Goal: Task Accomplishment & Management: Manage account settings

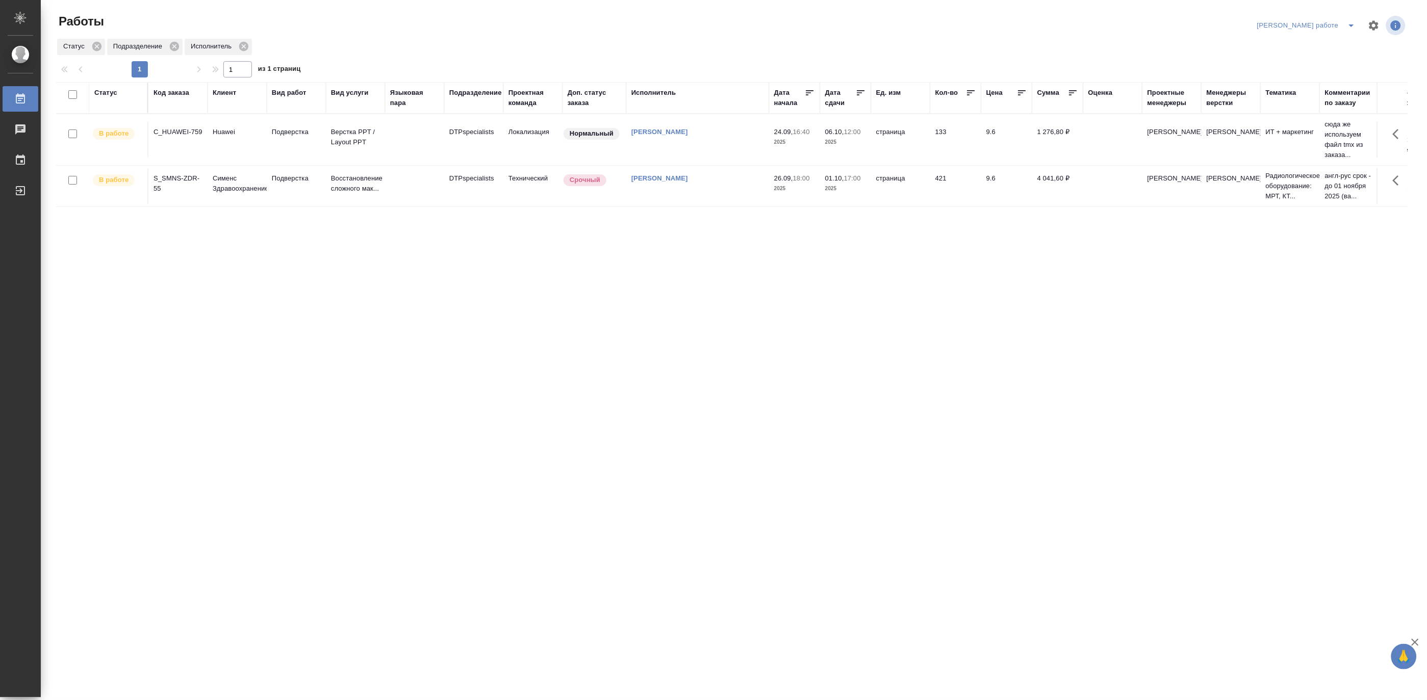
click at [1355, 20] on icon "split button" at bounding box center [1352, 25] width 12 height 12
click at [1332, 60] on li "Матвеева_назначено" at bounding box center [1316, 62] width 92 height 16
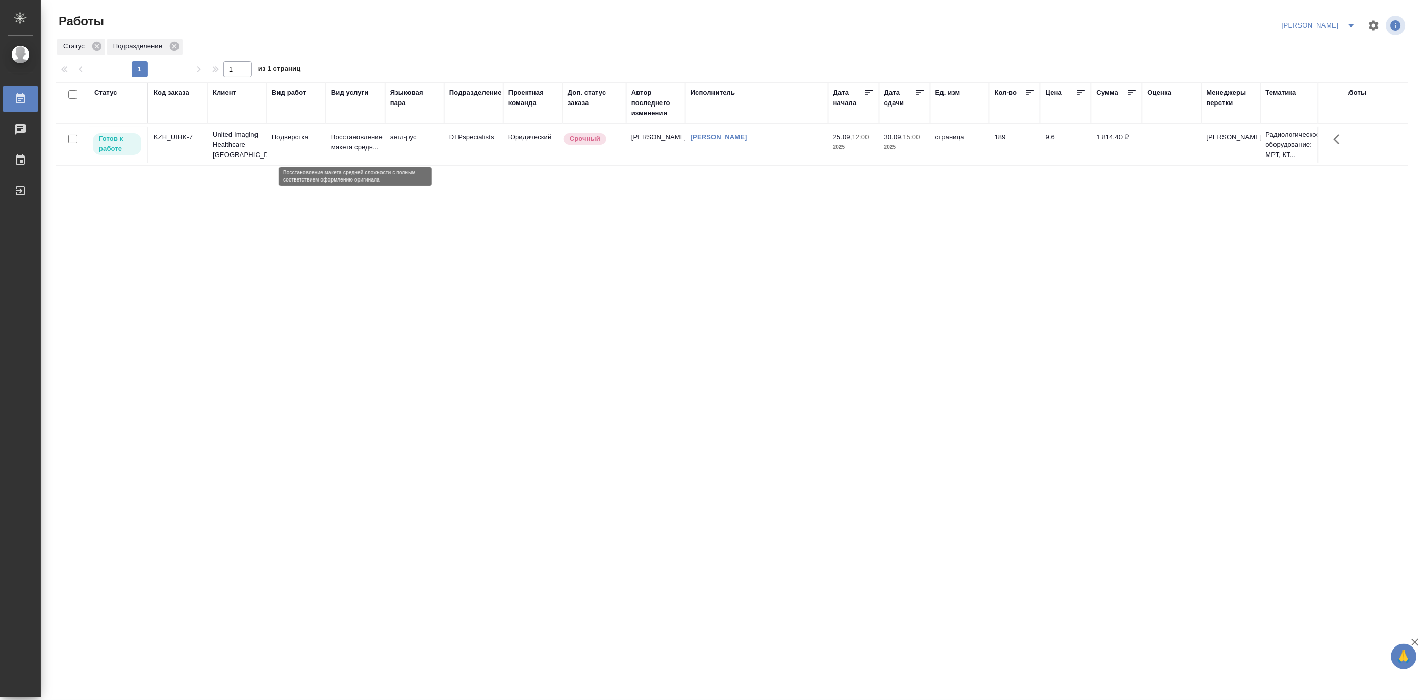
click at [346, 151] on p "Восстановление макета средн..." at bounding box center [355, 142] width 49 height 20
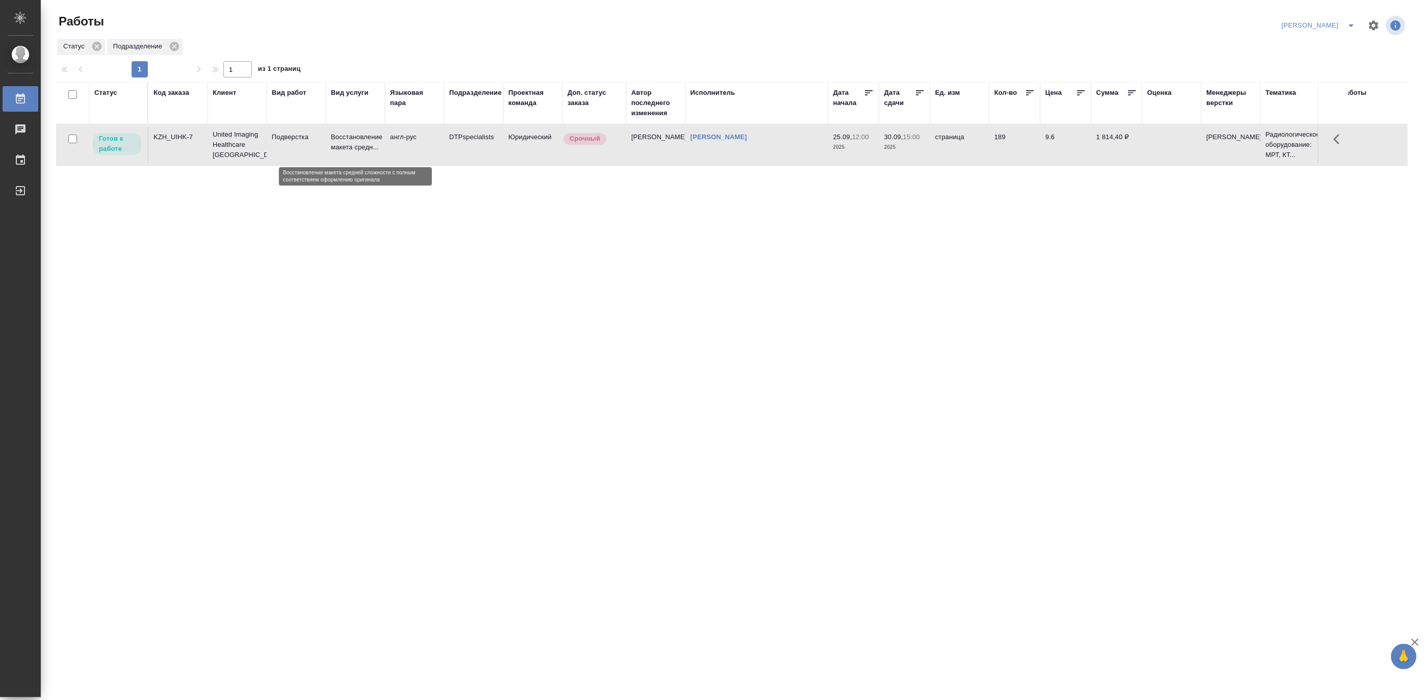
click at [346, 151] on p "Восстановление макета средн..." at bounding box center [355, 142] width 49 height 20
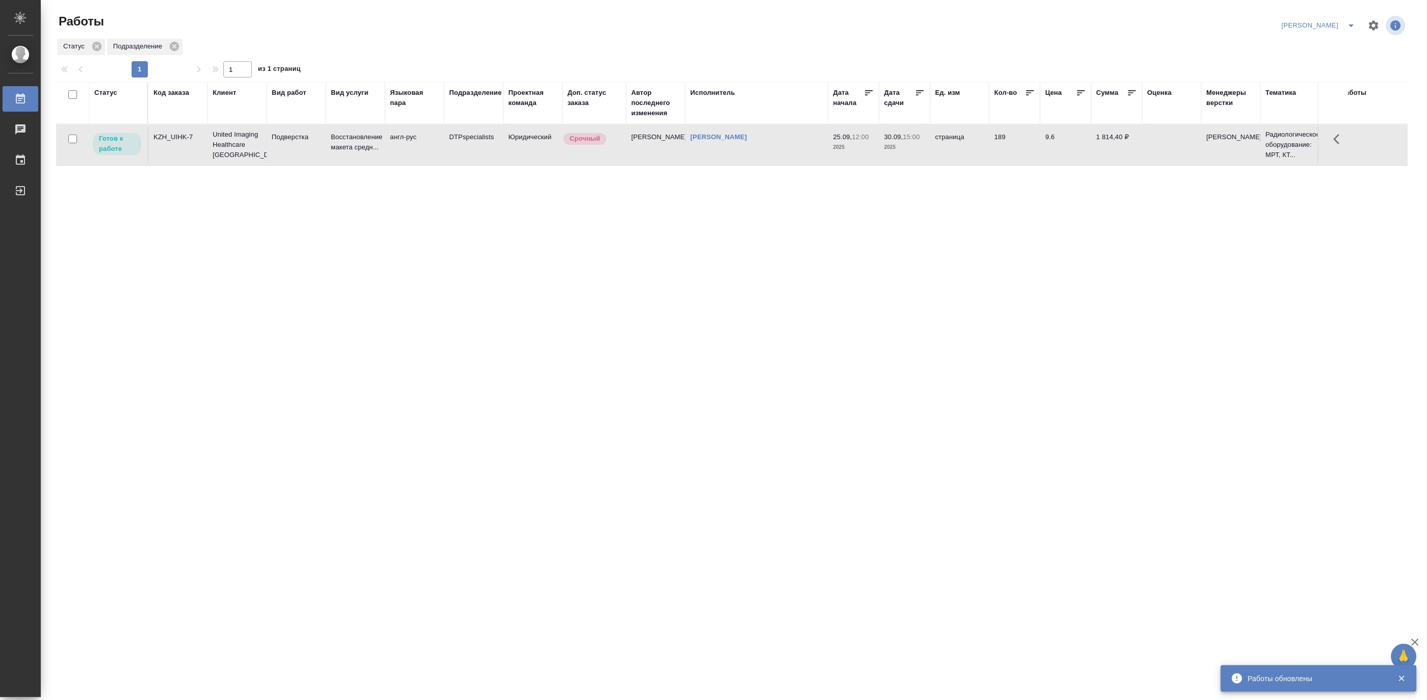
click at [487, 146] on td "DTPspecialists" at bounding box center [473, 145] width 59 height 36
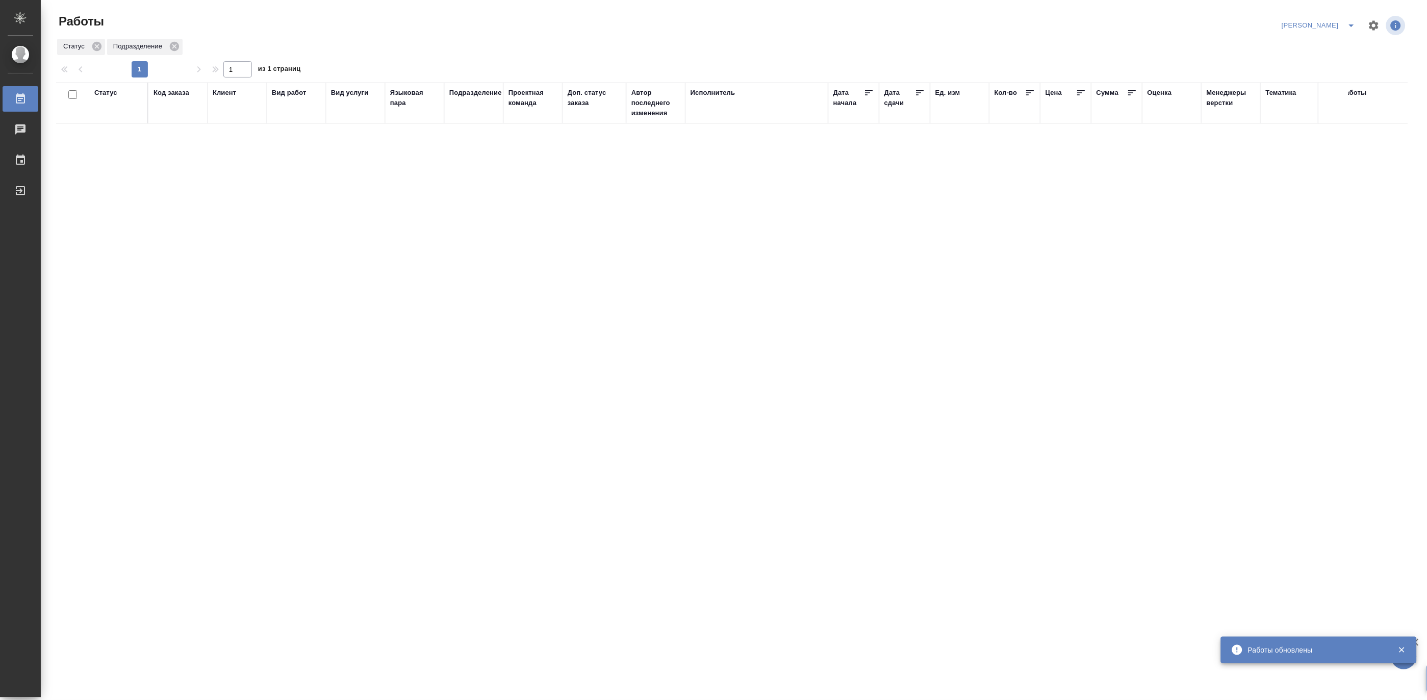
click at [1351, 24] on icon "split button" at bounding box center [1352, 25] width 12 height 12
click at [1320, 58] on li "Подсмотрелка" at bounding box center [1314, 62] width 98 height 16
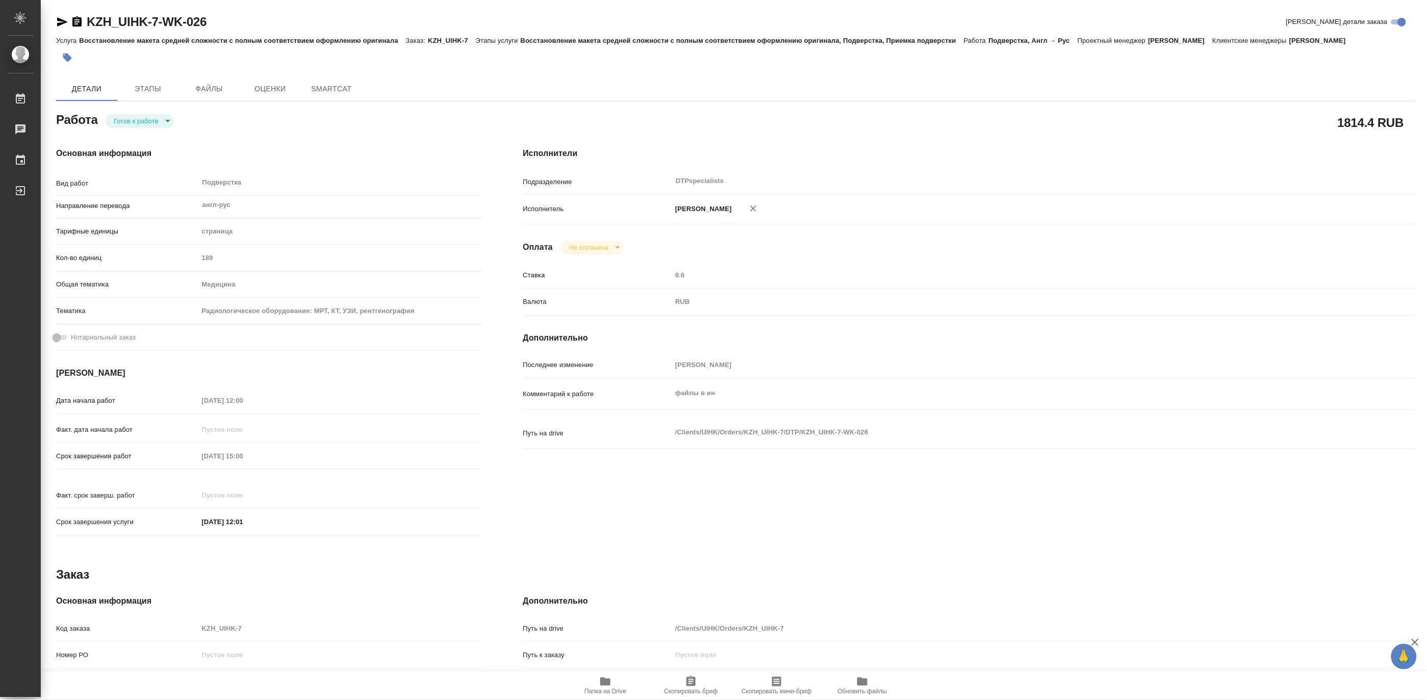
type textarea "x"
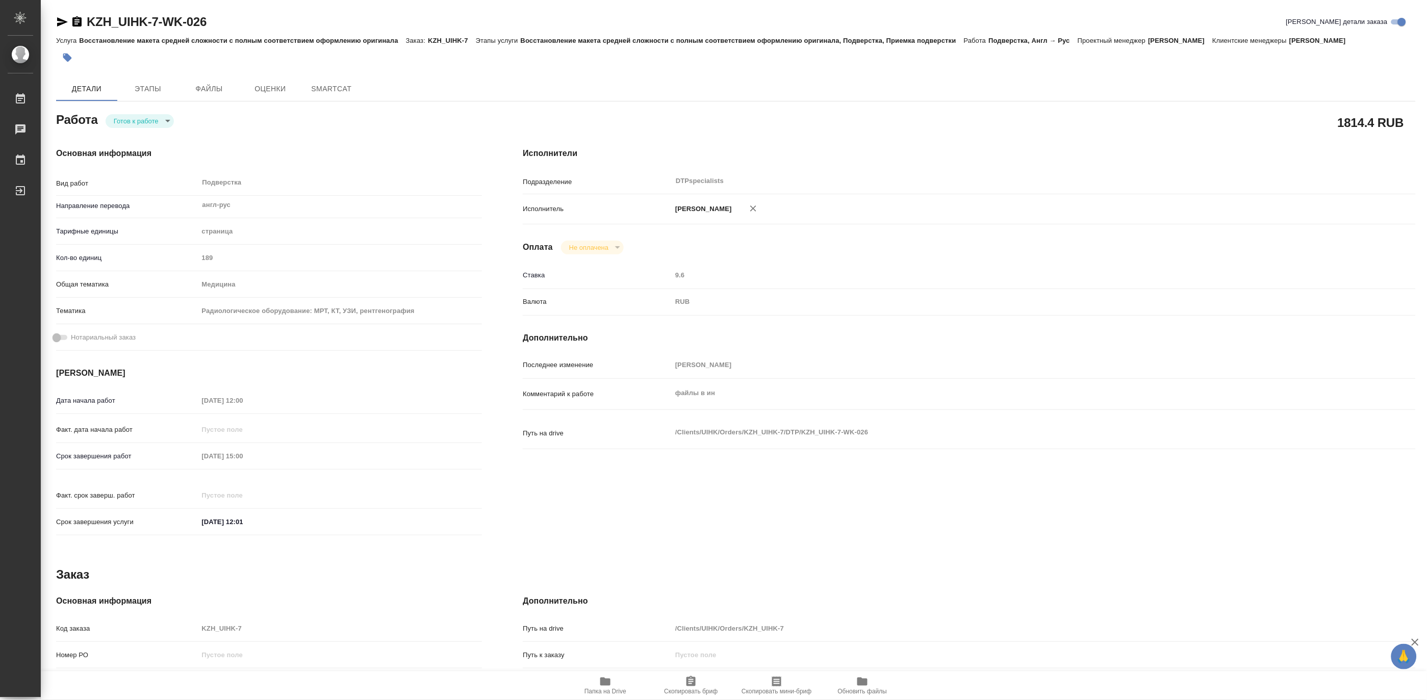
type textarea "x"
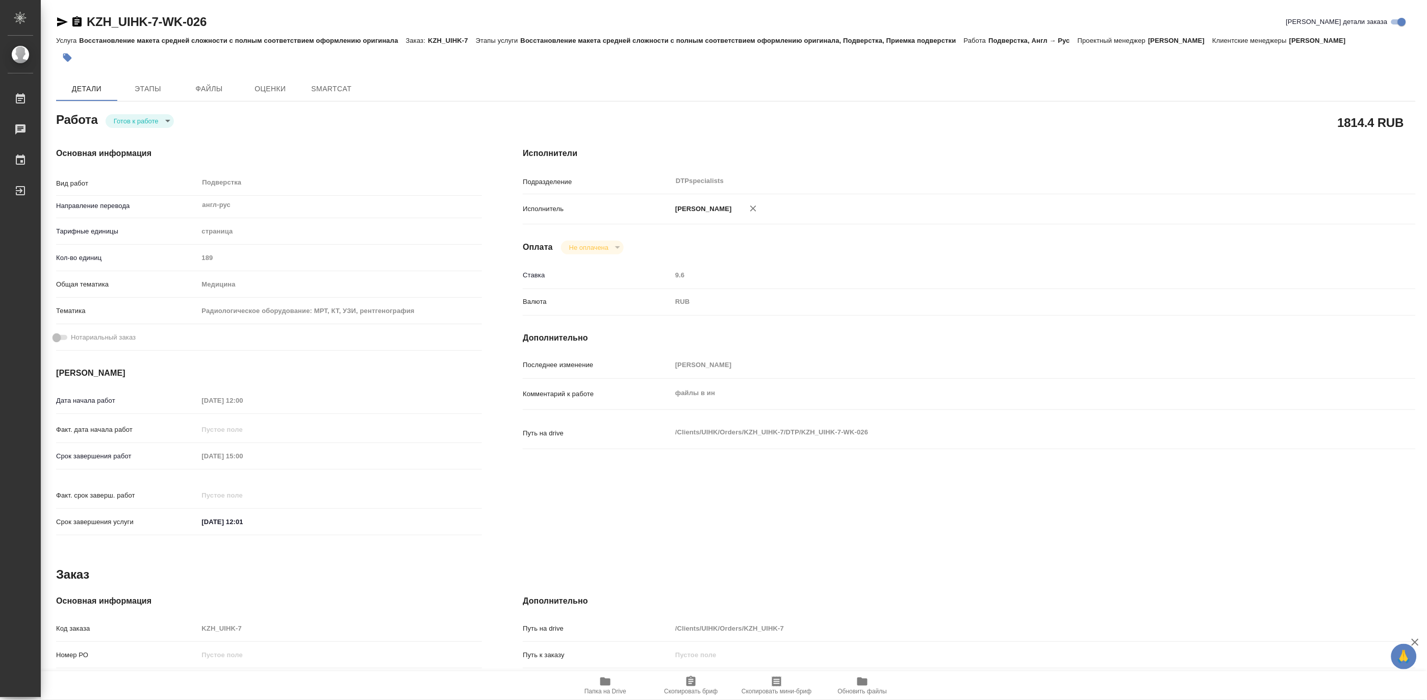
type textarea "x"
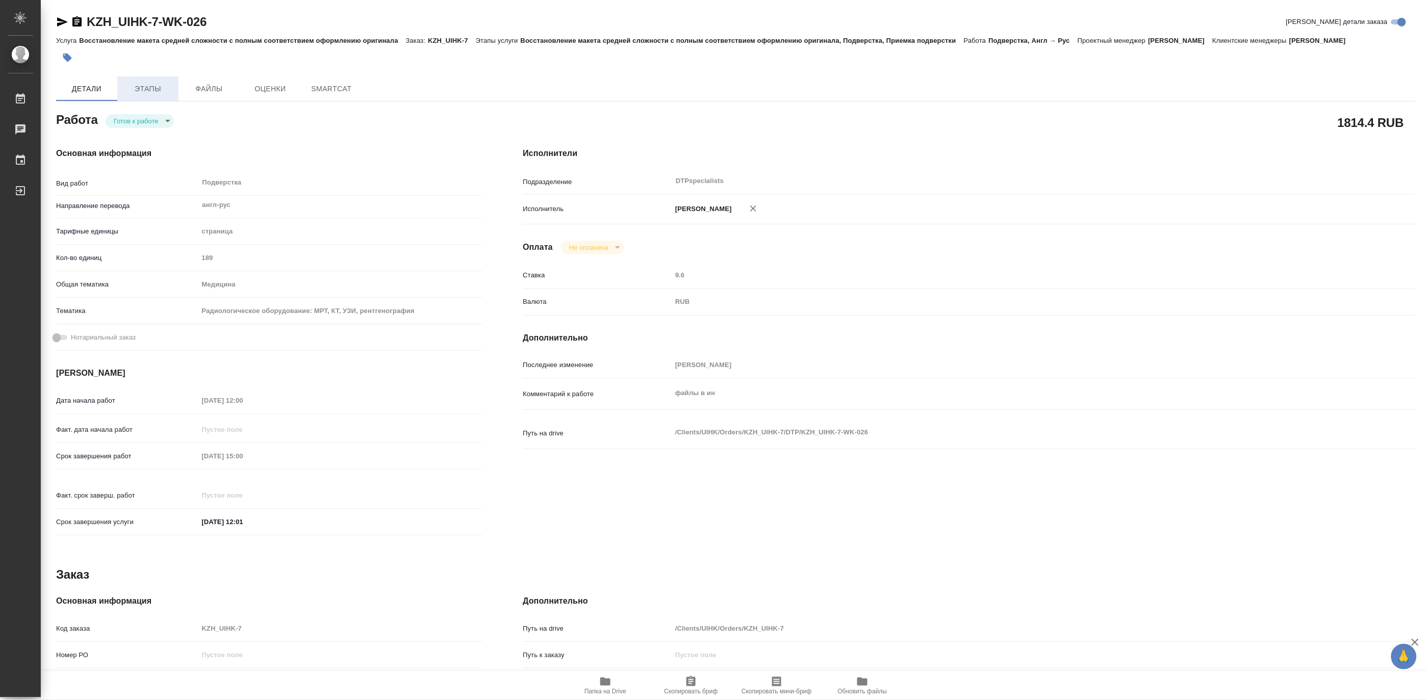
type textarea "x"
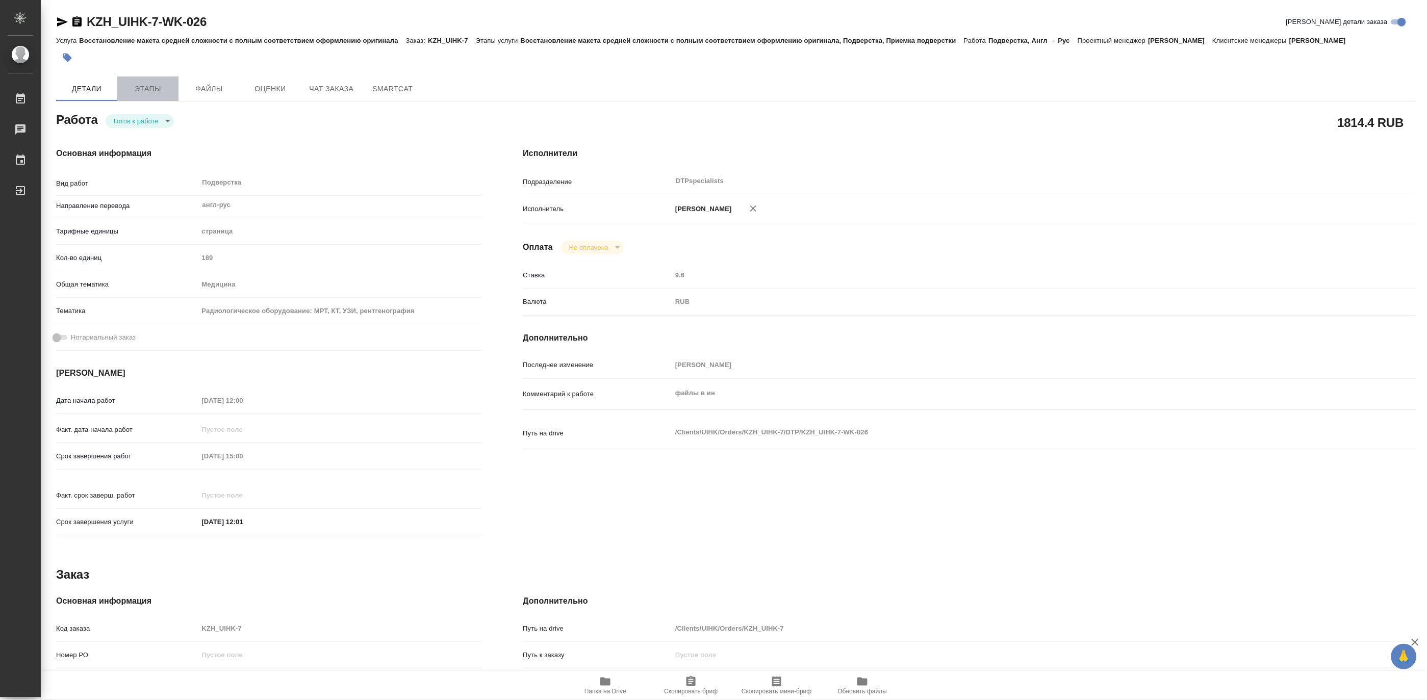
click at [154, 87] on span "Этапы" at bounding box center [147, 89] width 49 height 13
type textarea "x"
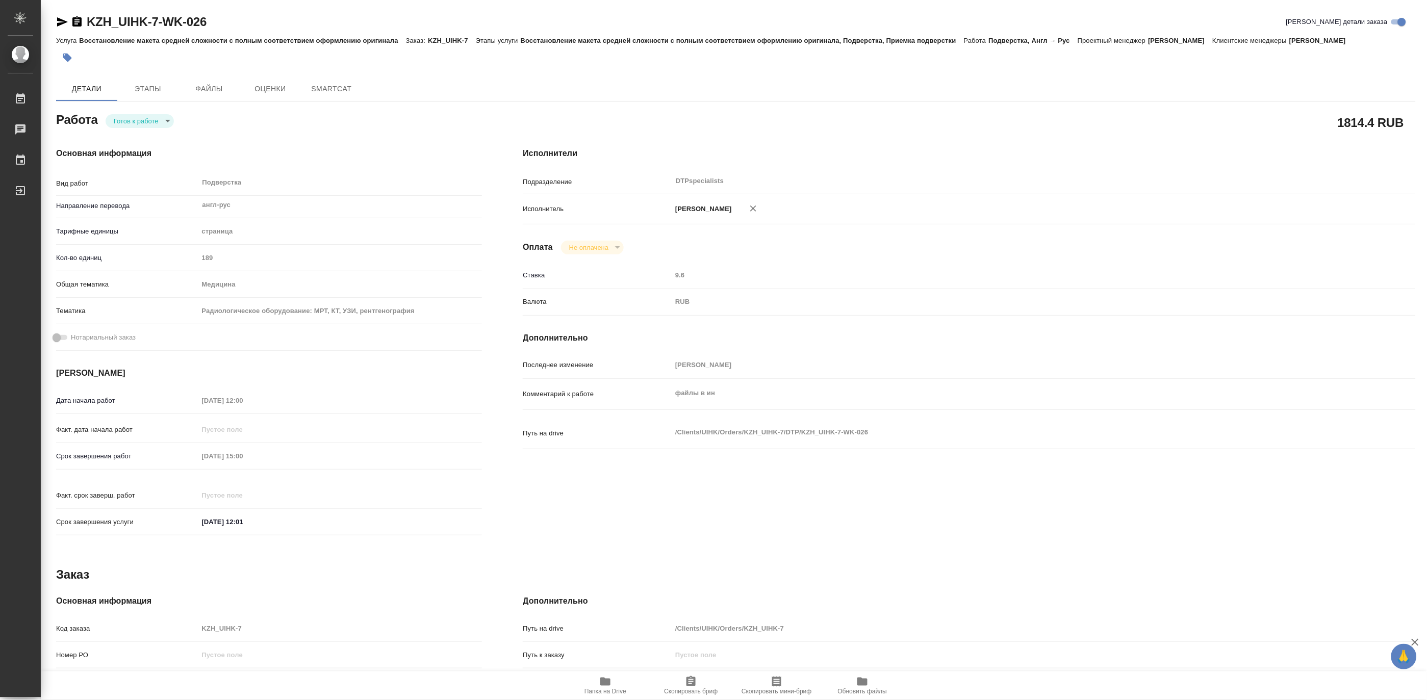
type textarea "x"
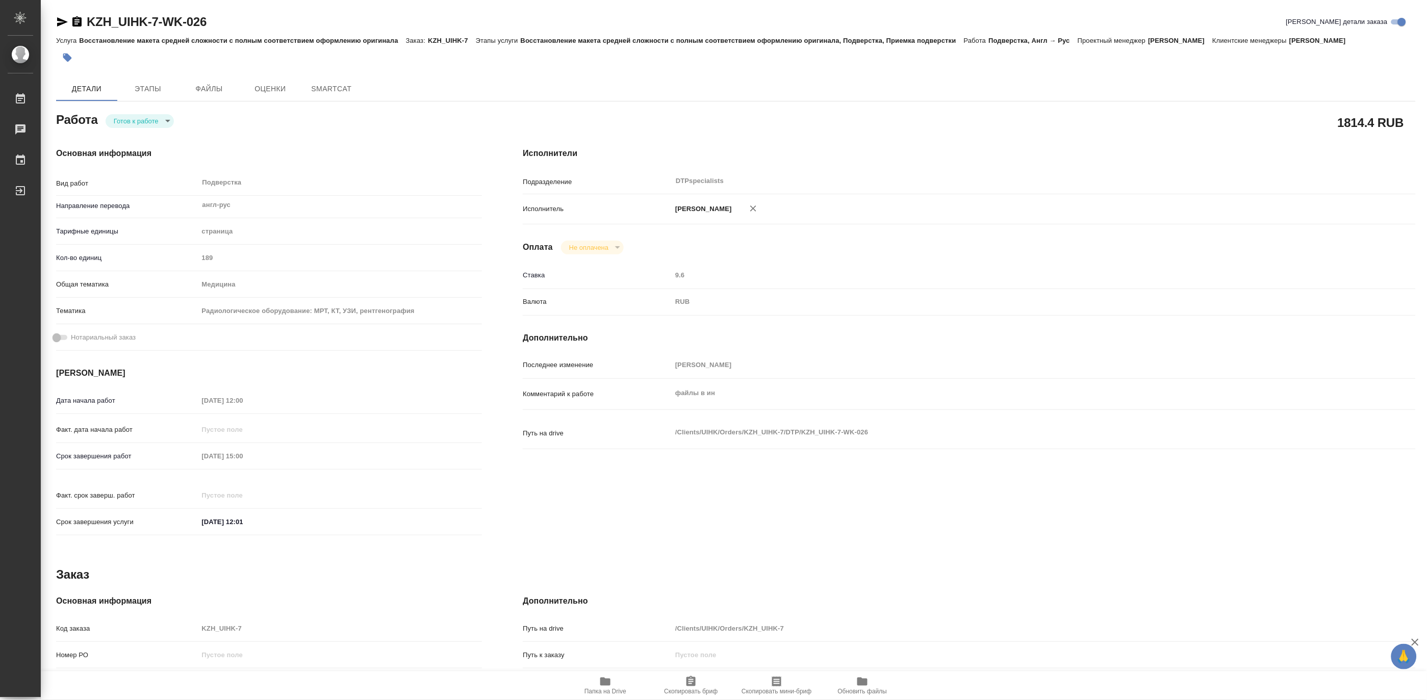
type textarea "x"
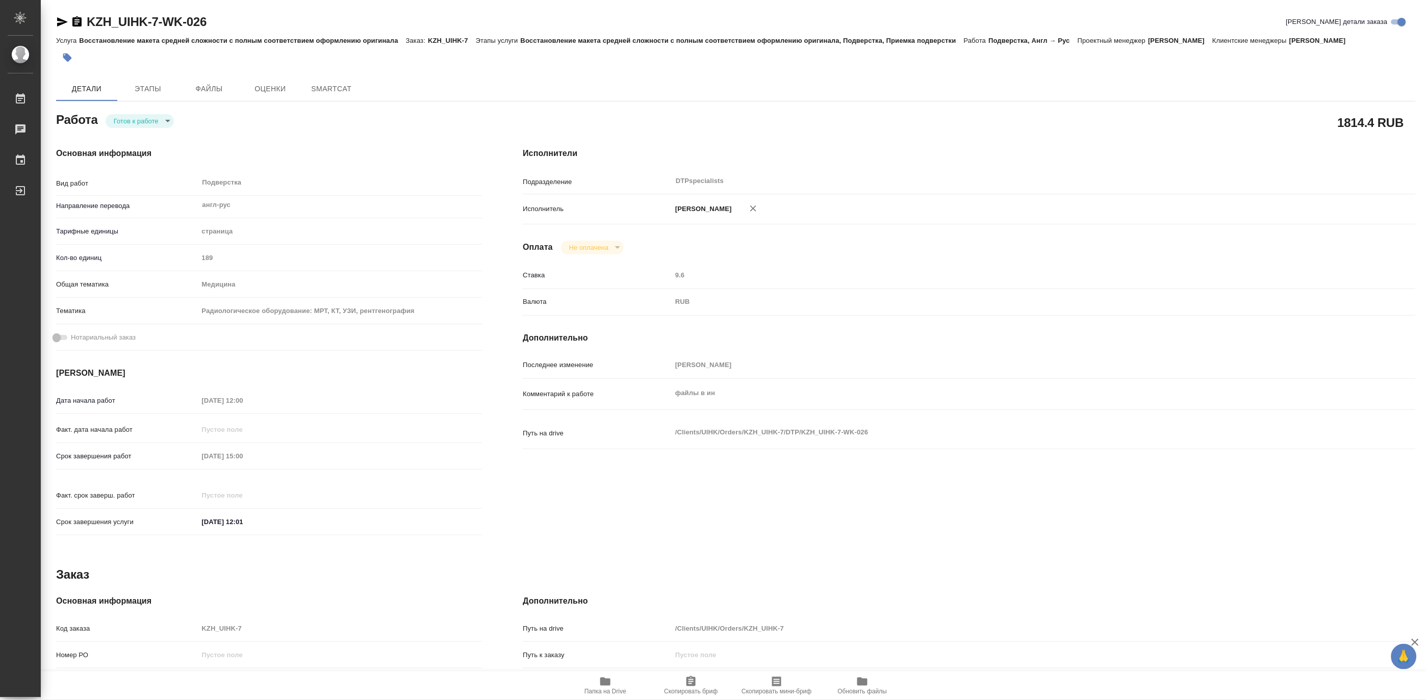
type textarea "x"
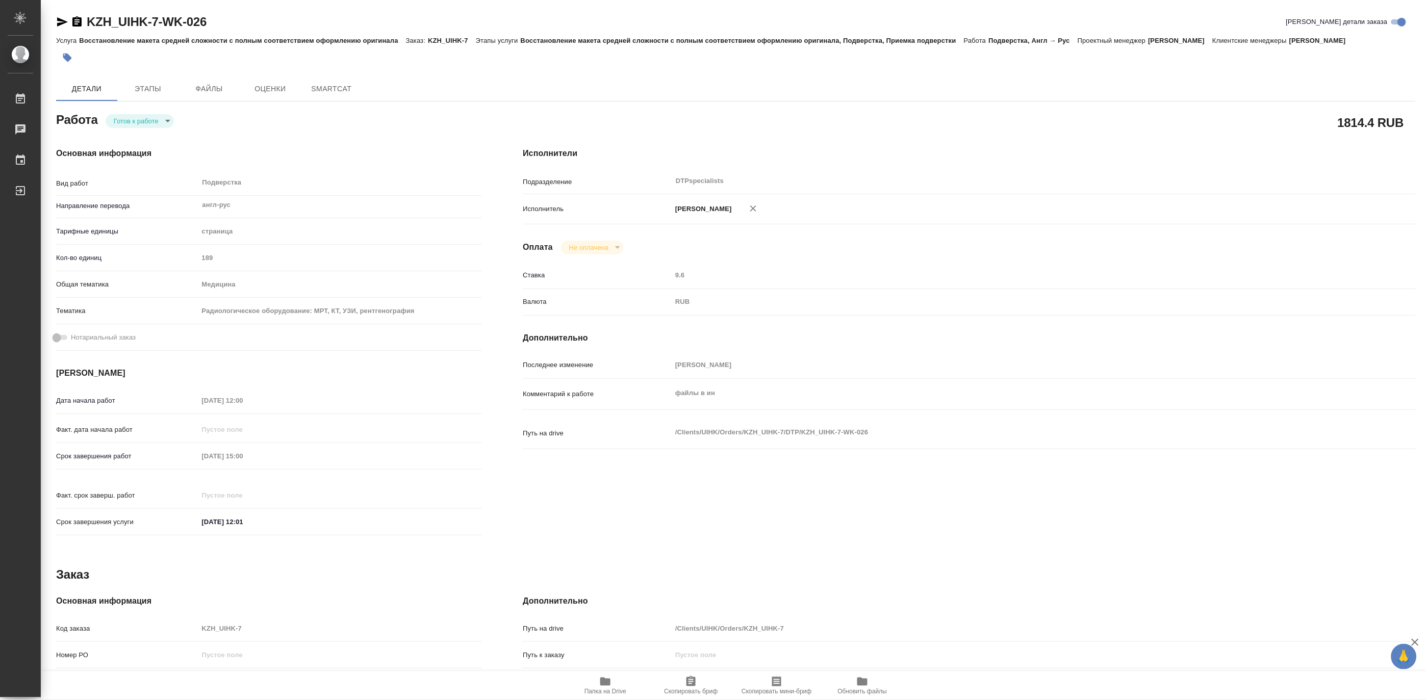
type textarea "x"
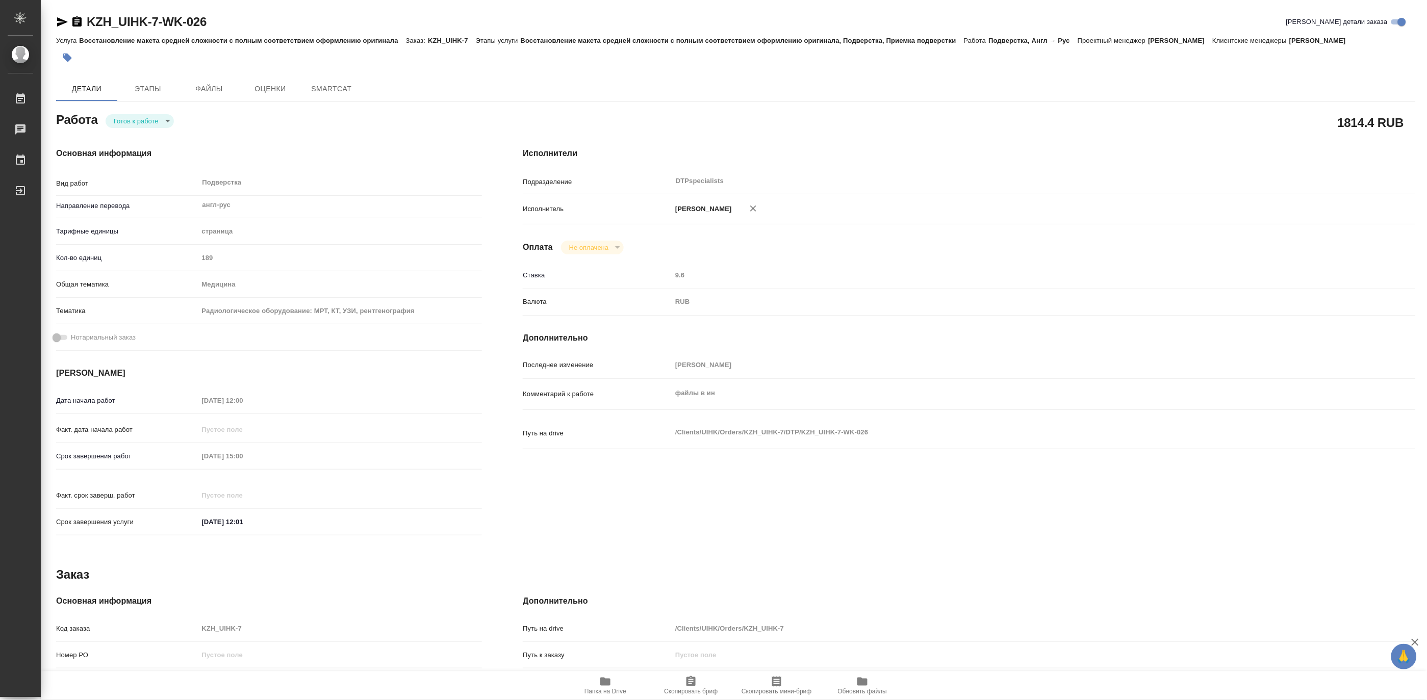
type textarea "x"
click at [128, 121] on body "🙏 .cls-1 fill:#fff; AWATERA Matveeva Maria Работы Чаты График Выйти KZH_UIHK-7-…" at bounding box center [713, 350] width 1427 height 700
type textarea "x"
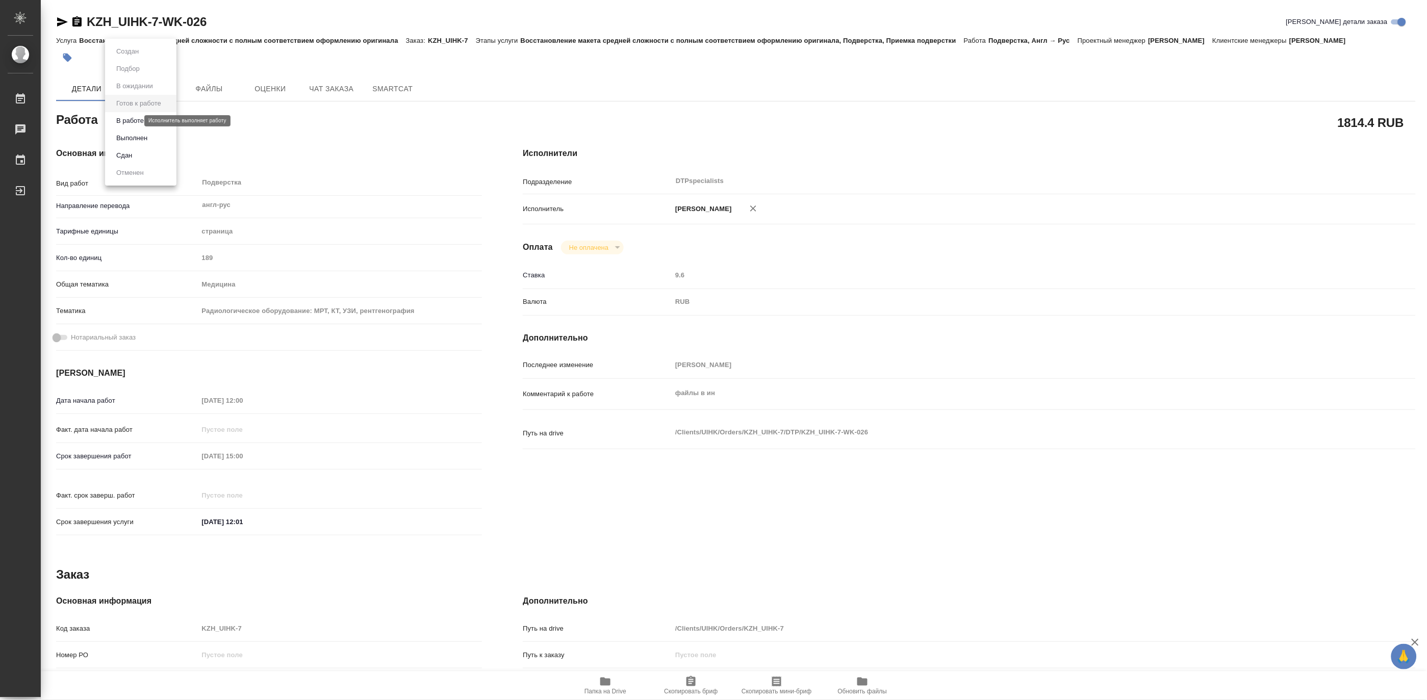
type textarea "x"
click at [124, 121] on button "В работе" at bounding box center [130, 120] width 34 height 11
type textarea "x"
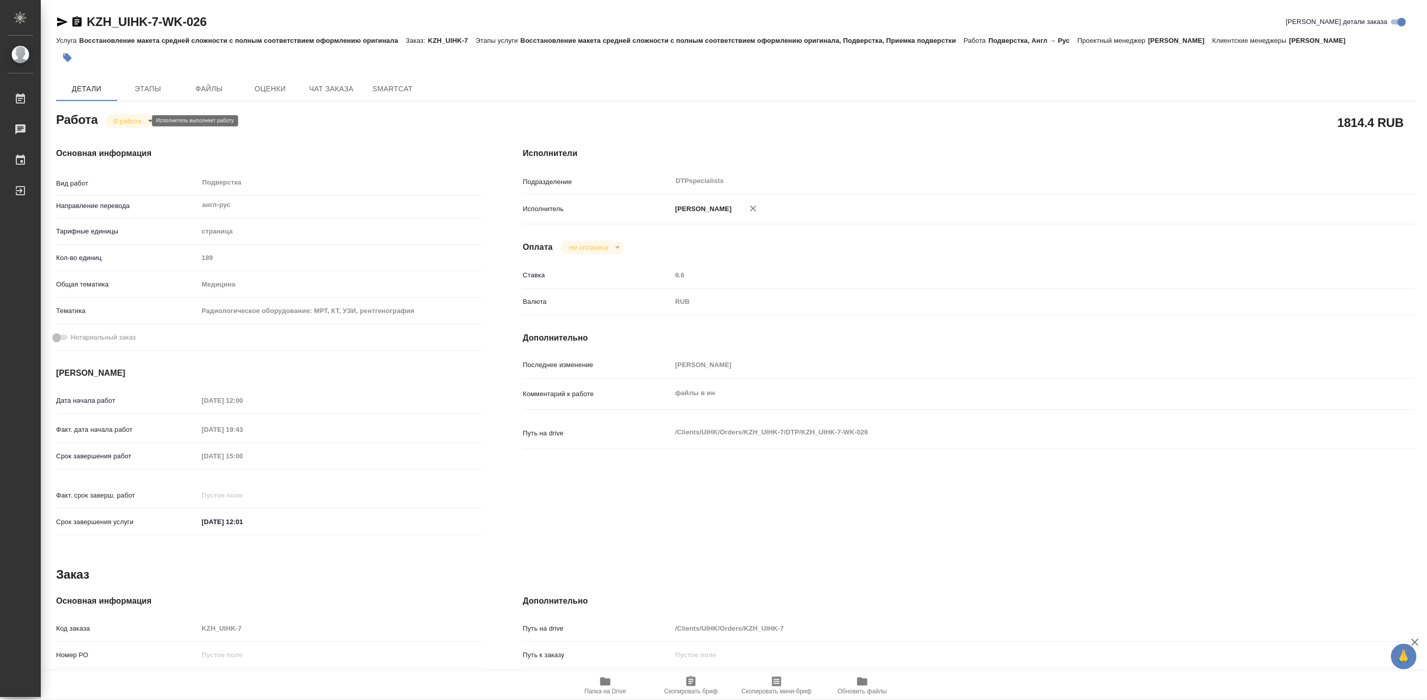
type textarea "x"
